Goal: Information Seeking & Learning: Learn about a topic

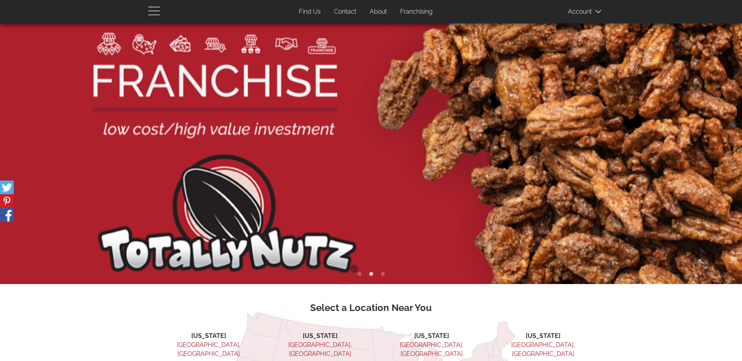
click at [152, 9] on span "button" at bounding box center [156, 10] width 16 height 9
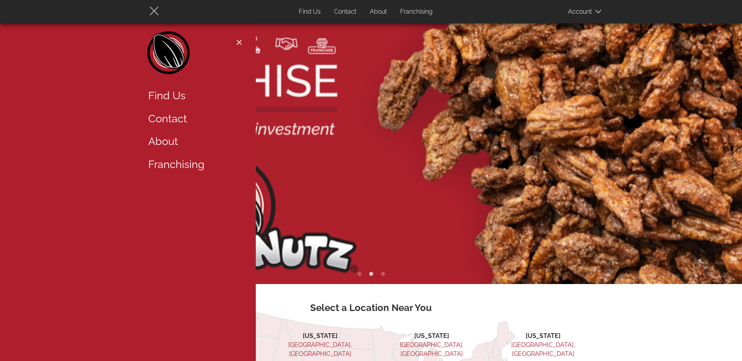
click at [152, 9] on span "button" at bounding box center [153, 11] width 9 height 9
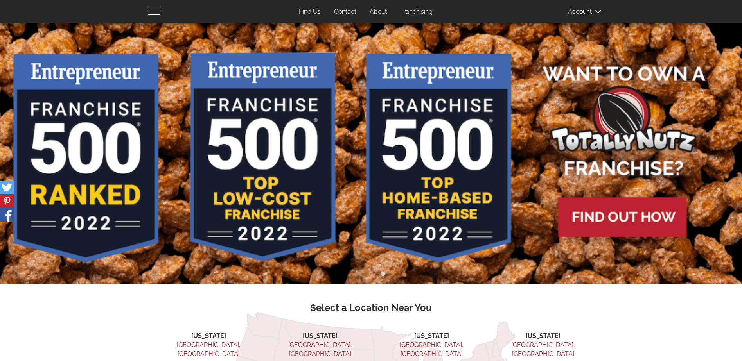
click at [375, 11] on link "About" at bounding box center [378, 11] width 29 height 15
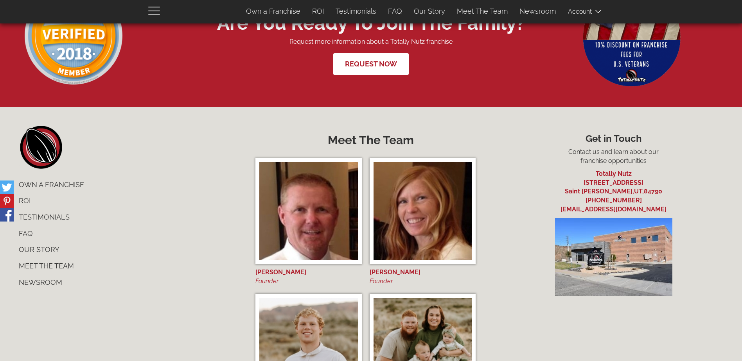
scroll to position [3200, 0]
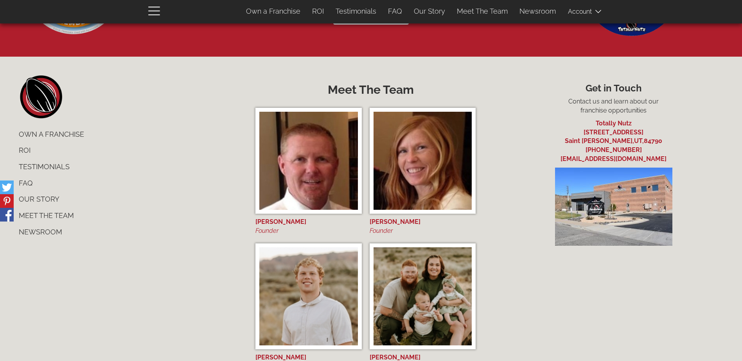
click at [25, 187] on link "FAQ" at bounding box center [128, 183] width 231 height 16
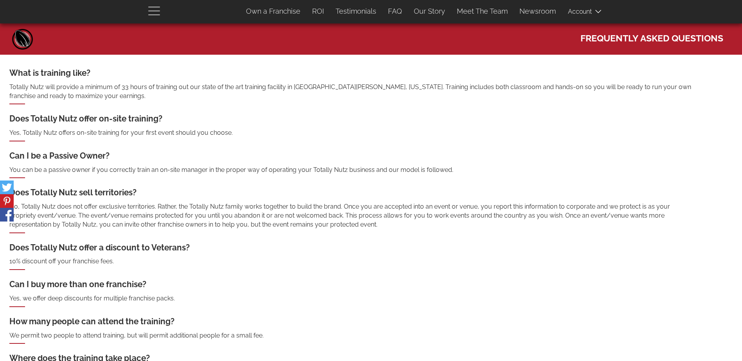
click at [157, 9] on span "button" at bounding box center [156, 10] width 16 height 9
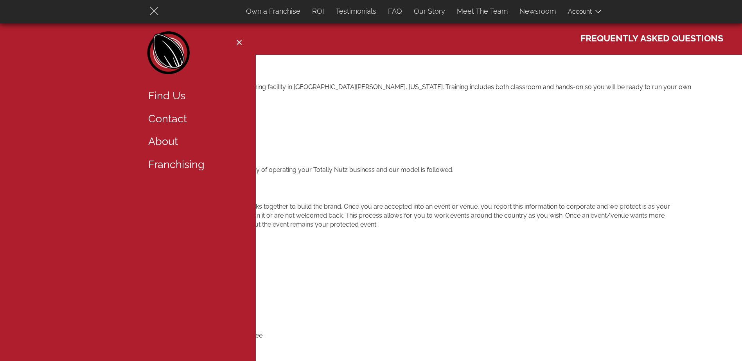
click at [157, 9] on span "button" at bounding box center [156, 10] width 16 height 9
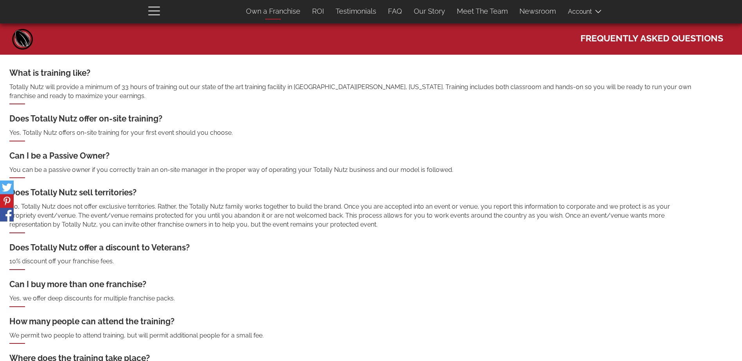
click at [269, 11] on link "Own a Franchise" at bounding box center [273, 11] width 66 height 16
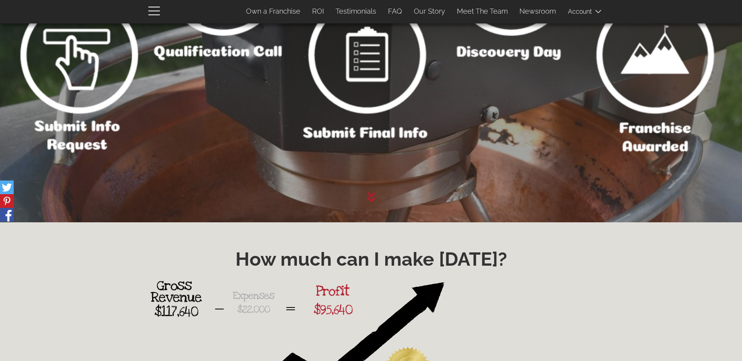
scroll to position [994, 0]
